Goal: Task Accomplishment & Management: Manage account settings

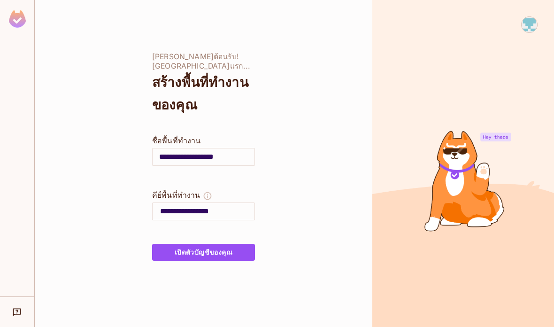
click at [244, 204] on input "**********" at bounding box center [207, 211] width 94 height 15
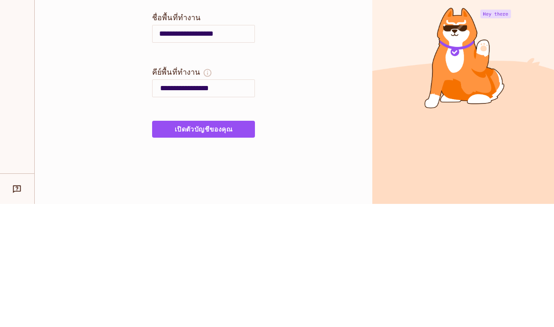
click at [464, 56] on div at bounding box center [464, 163] width 182 height 327
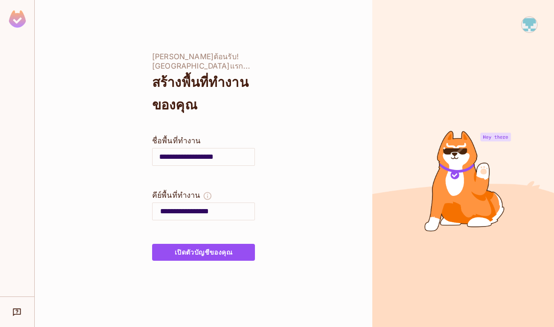
click at [227, 244] on button "เปิดตัวบัญชีของคุณ" at bounding box center [203, 252] width 103 height 17
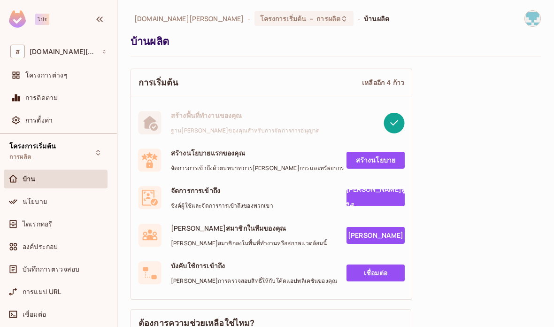
scroll to position [0, 2]
click at [52, 120] on div "การตั้งค่า" at bounding box center [65, 121] width 81 height 8
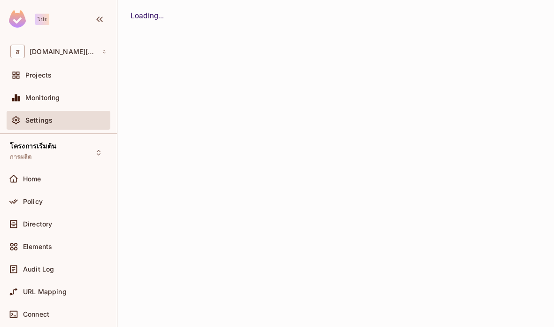
scroll to position [0, 2]
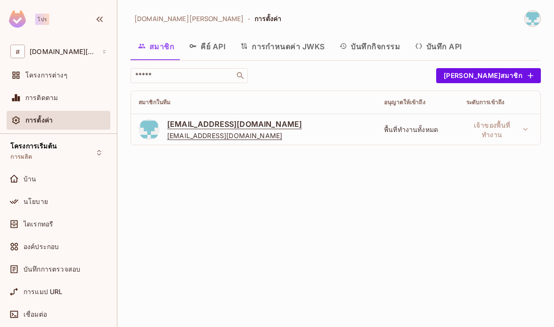
click at [413, 125] on font "พื้นที่ทำงานทั้งหมด" at bounding box center [411, 129] width 54 height 9
click at [431, 125] on font "พื้นที่ทำงานทั้งหมด" at bounding box center [411, 129] width 54 height 9
click at [261, 114] on td "nichapat.sop@student.mahidol.edu nichapat.sop@student.mahidol.edu" at bounding box center [254, 129] width 246 height 31
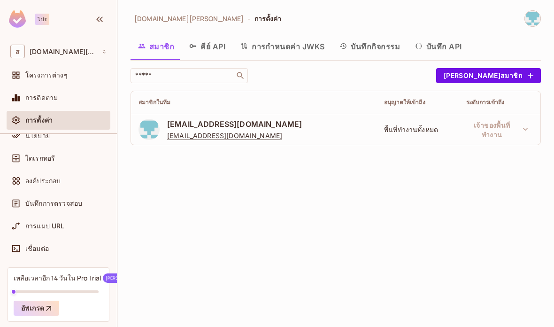
scroll to position [65, 0]
click at [10, 25] on img at bounding box center [17, 18] width 17 height 17
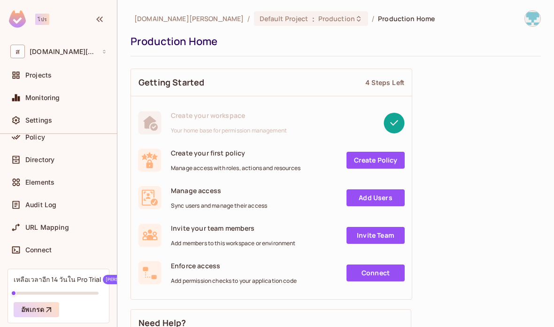
scroll to position [61, 0]
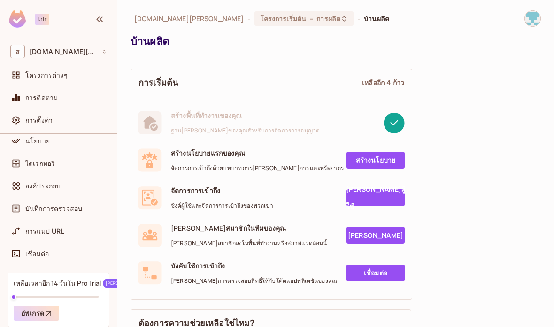
click at [58, 59] on div "ส student.mahidol.edu" at bounding box center [59, 51] width 104 height 21
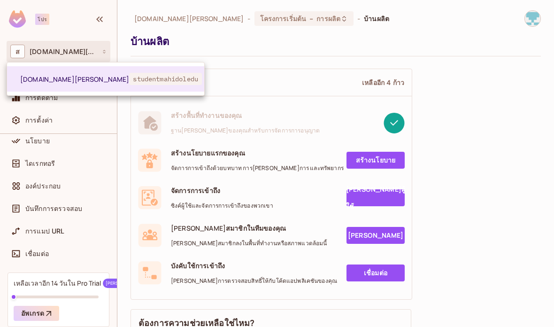
click at [523, 101] on div at bounding box center [277, 163] width 554 height 327
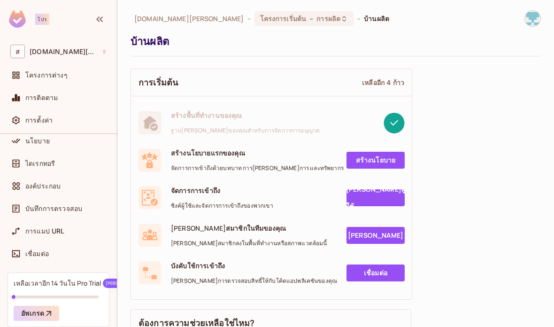
scroll to position [0, 0]
